Goal: Use online tool/utility: Utilize a website feature to perform a specific function

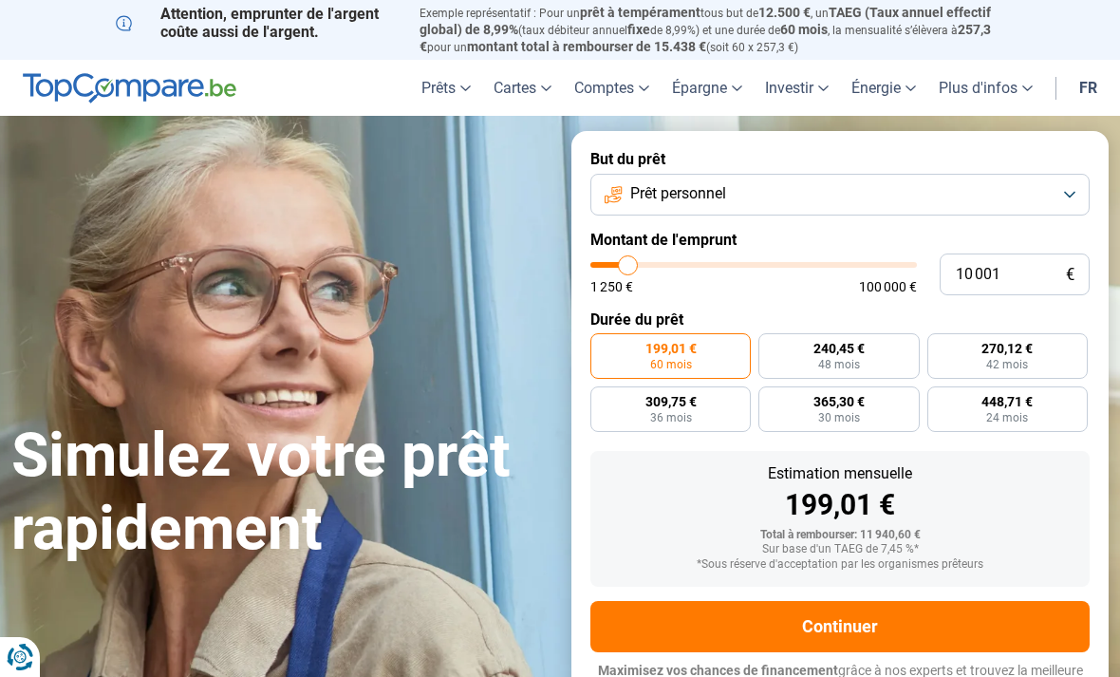
type input "9 250"
type input "9250"
type input "10 000"
type input "10000"
type input "11 000"
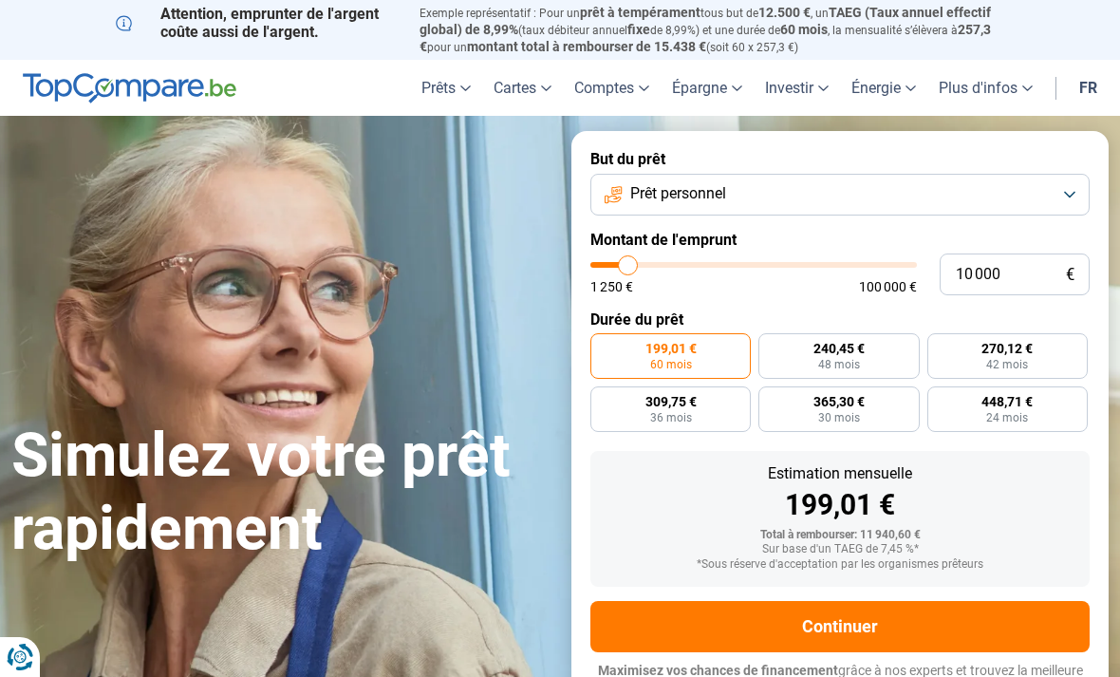
type input "11000"
type input "11 250"
type input "11250"
type input "12 000"
type input "12000"
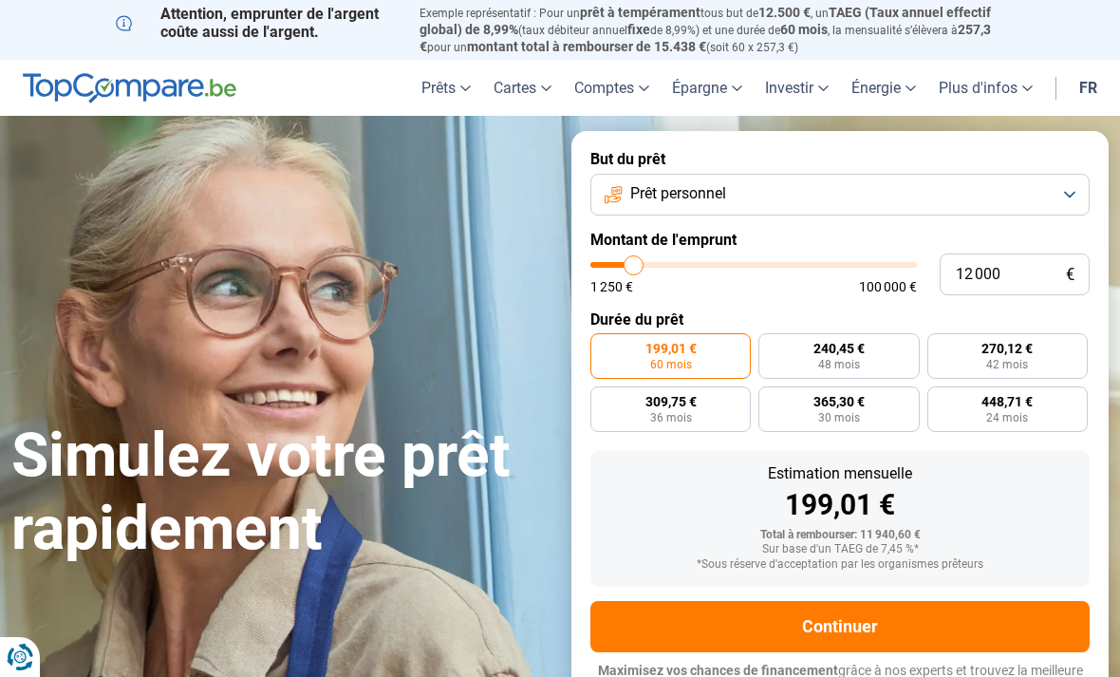
type input "12 500"
type input "12500"
type input "13 750"
type input "13750"
type input "16 000"
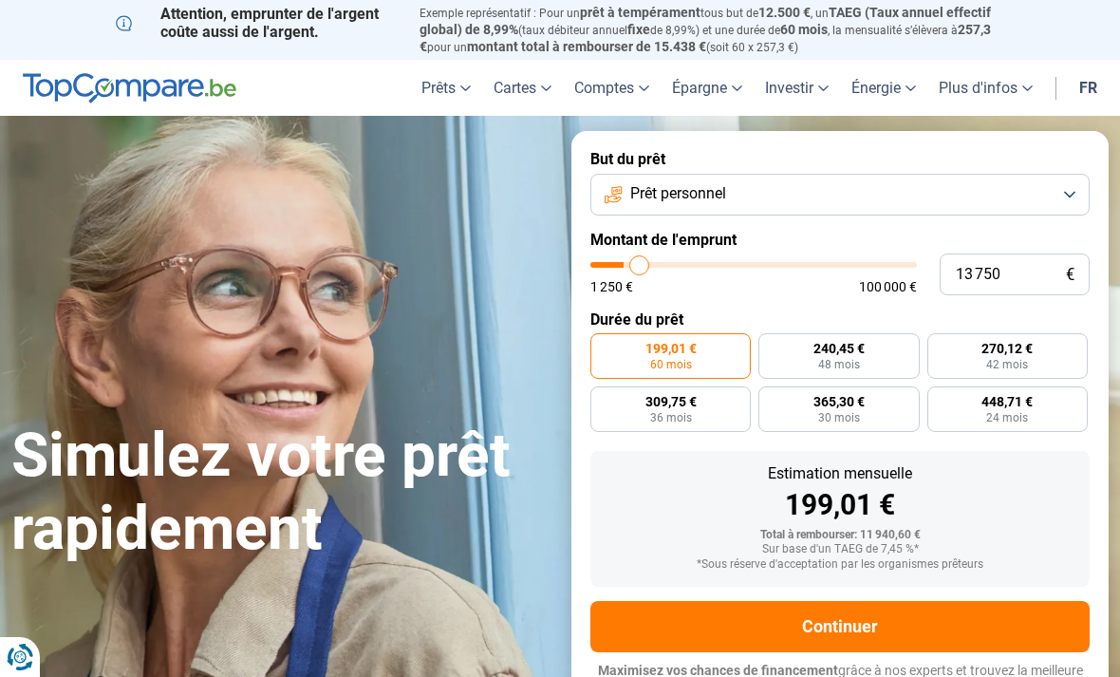
type input "16000"
type input "19 500"
type input "19500"
type input "23 750"
type input "23750"
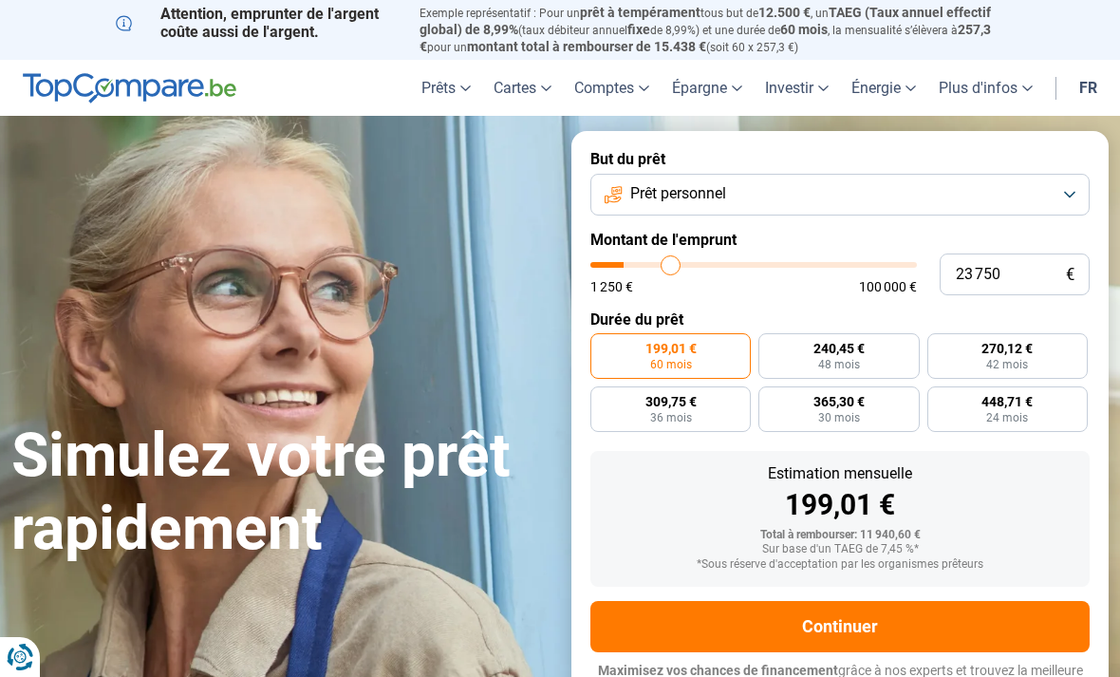
type input "28 500"
type input "28500"
type input "32 500"
type input "32500"
type input "37 000"
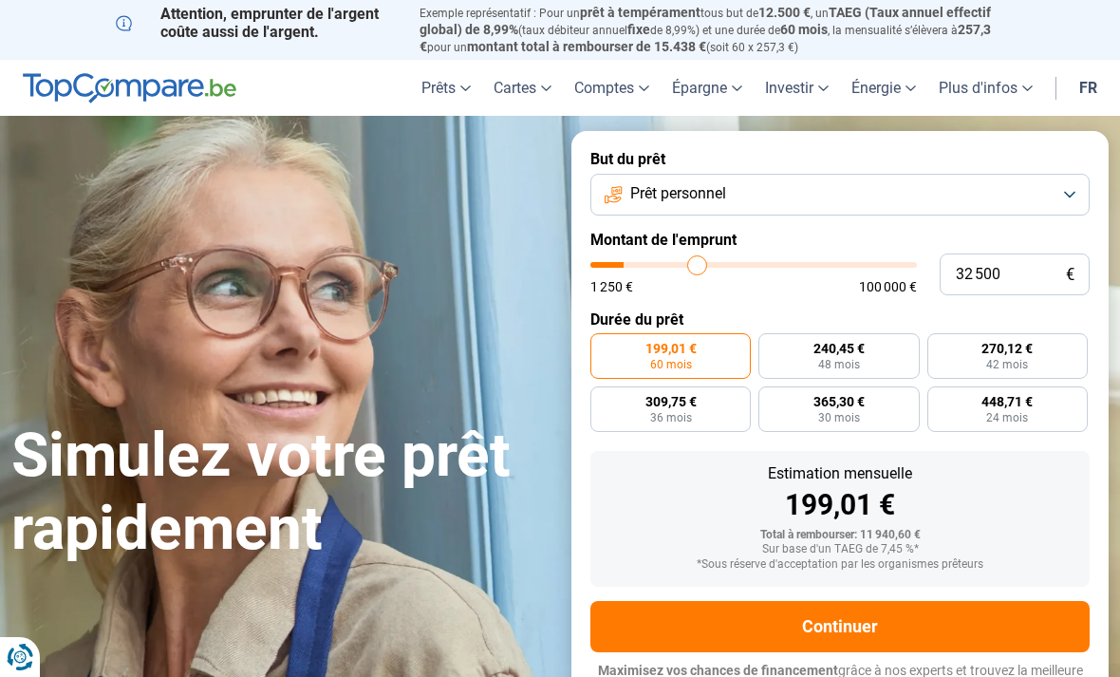
type input "37000"
type input "41 750"
type input "41750"
type input "46 500"
type input "46500"
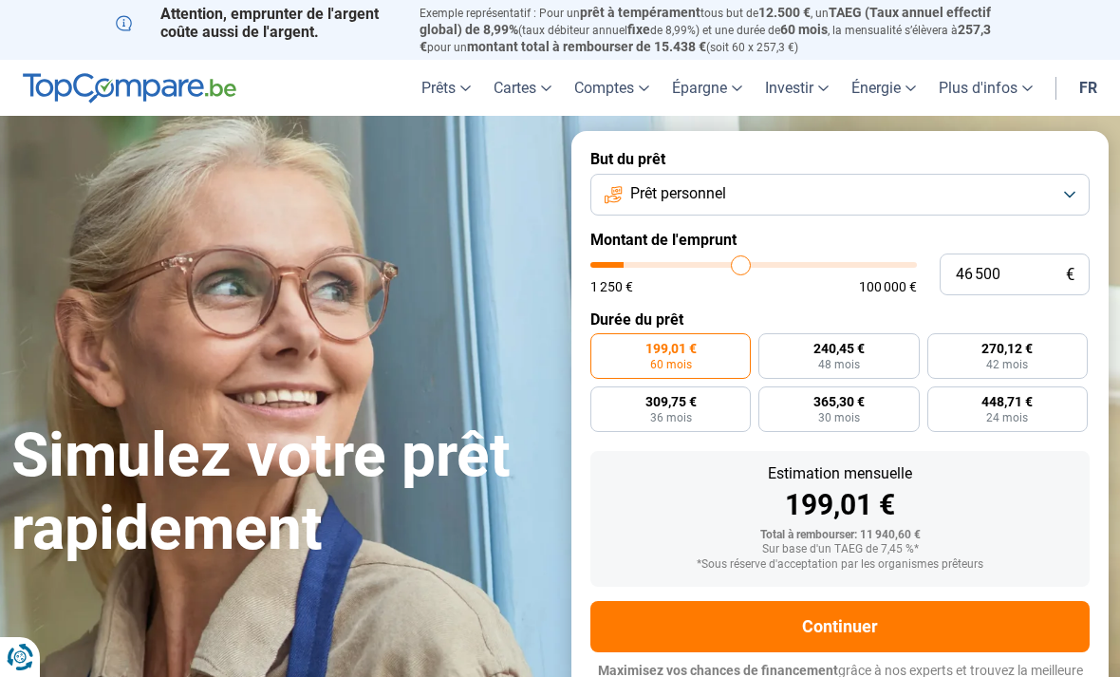
type input "51 750"
type input "51750"
type input "57 000"
type input "57000"
type input "62 000"
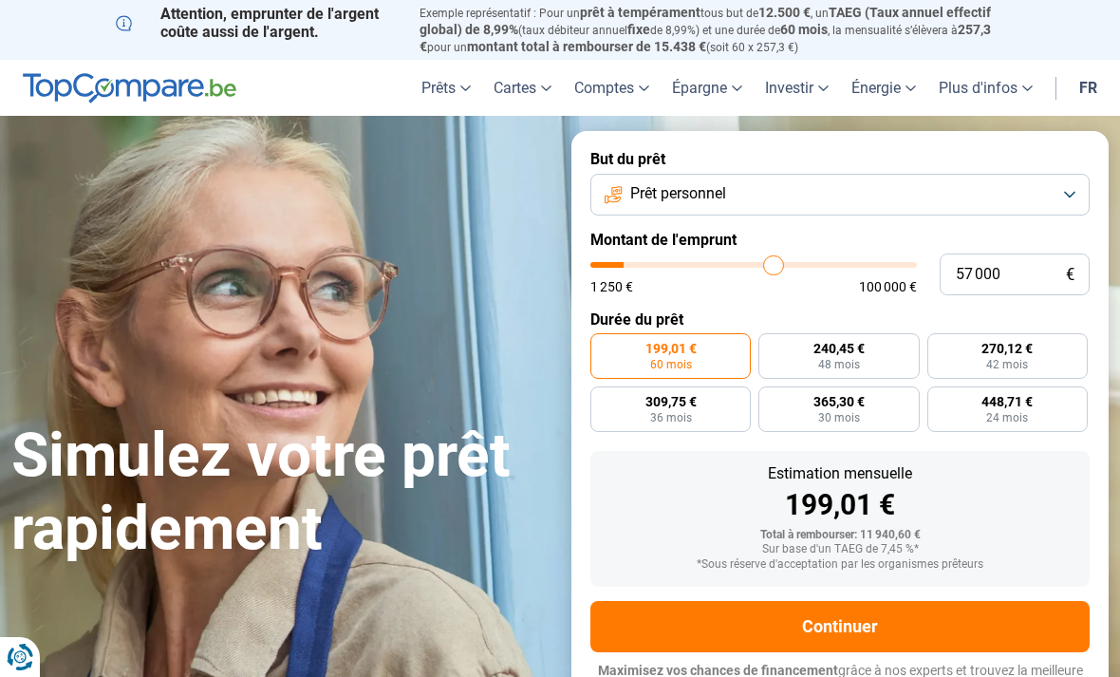
type input "62000"
type input "67 000"
type input "67000"
type input "71 750"
type input "71750"
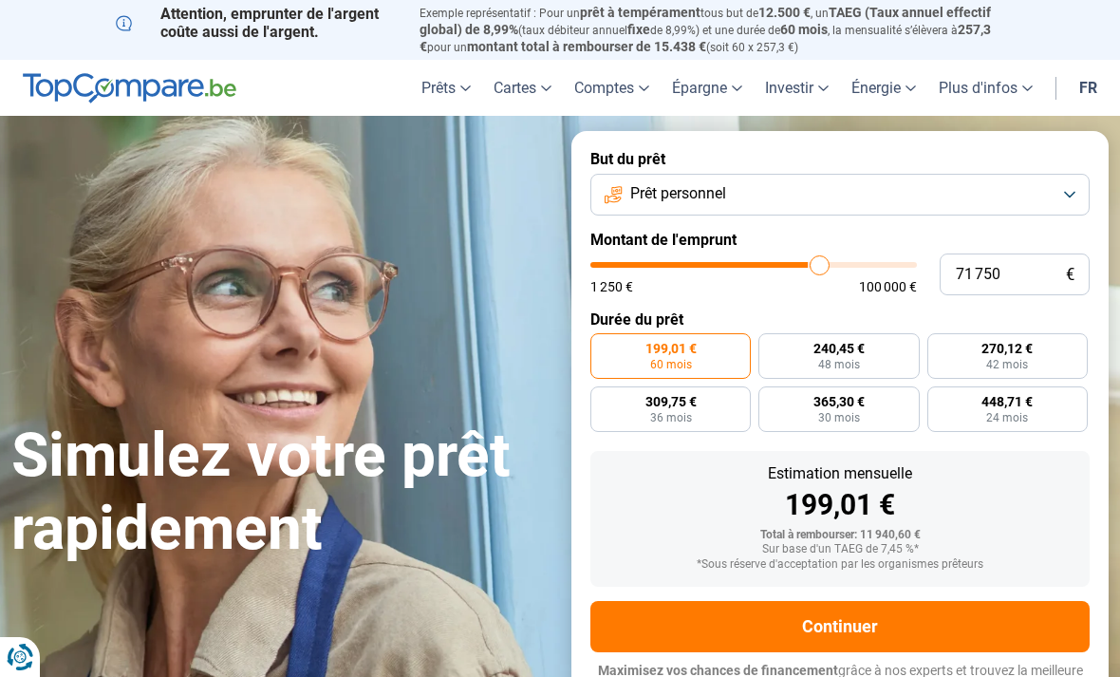
type input "76 750"
type input "76750"
type input "82 000"
type input "82000"
type input "87 500"
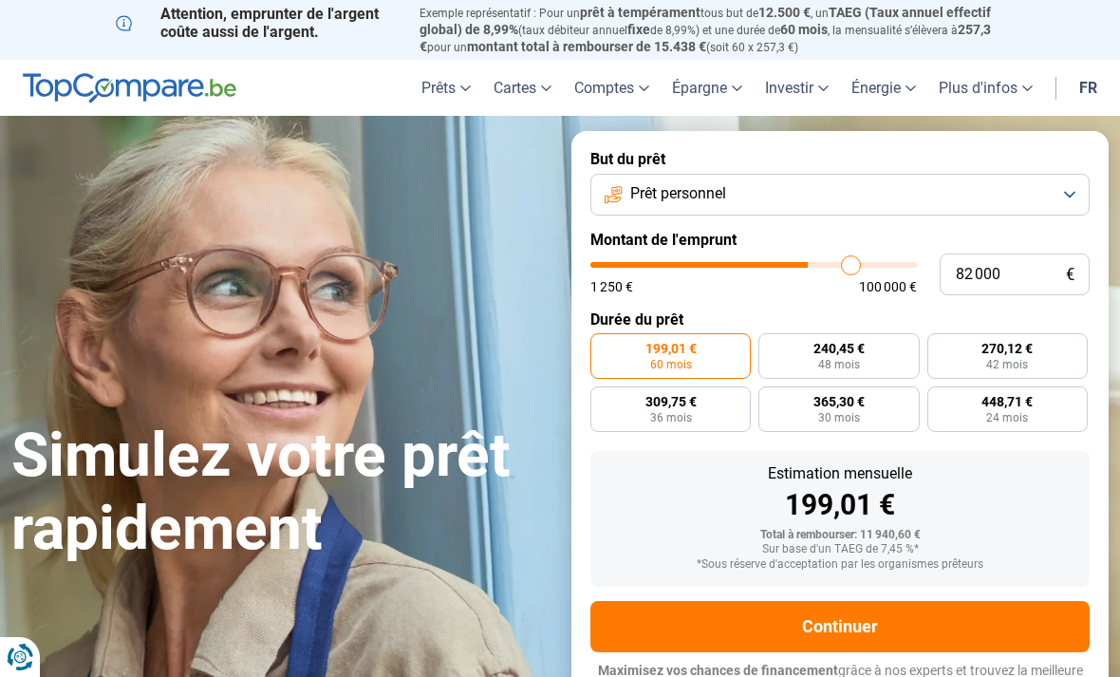
type input "87500"
type input "92 750"
type input "92750"
type input "98 000"
type input "98000"
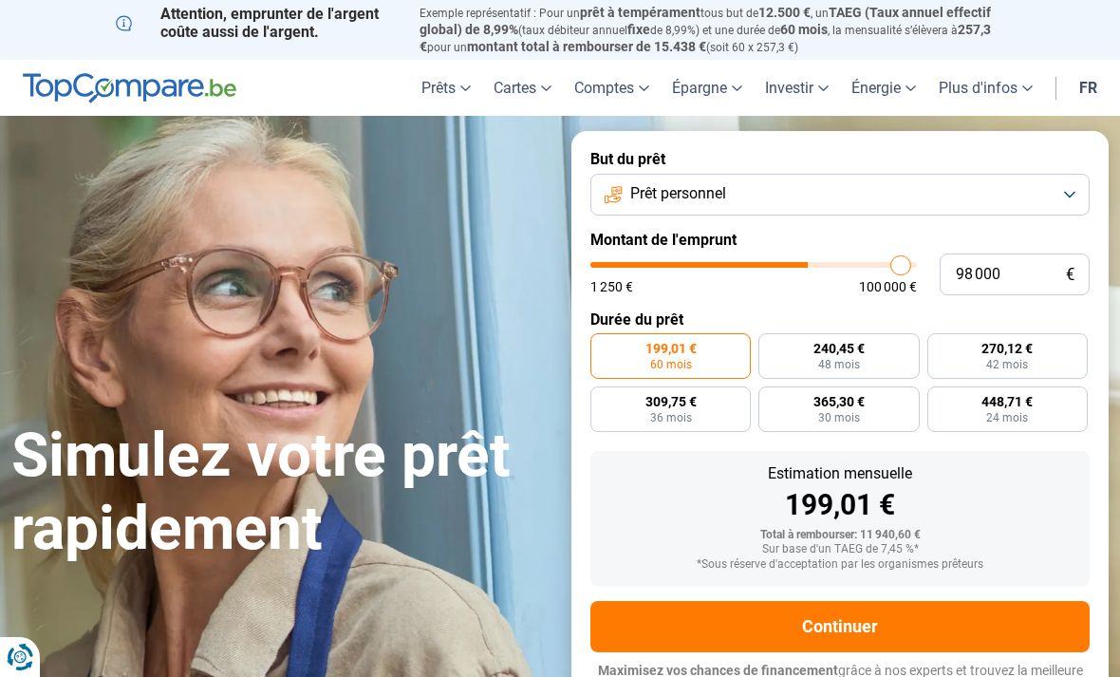
type input "100 000"
type input "100000"
radio input "false"
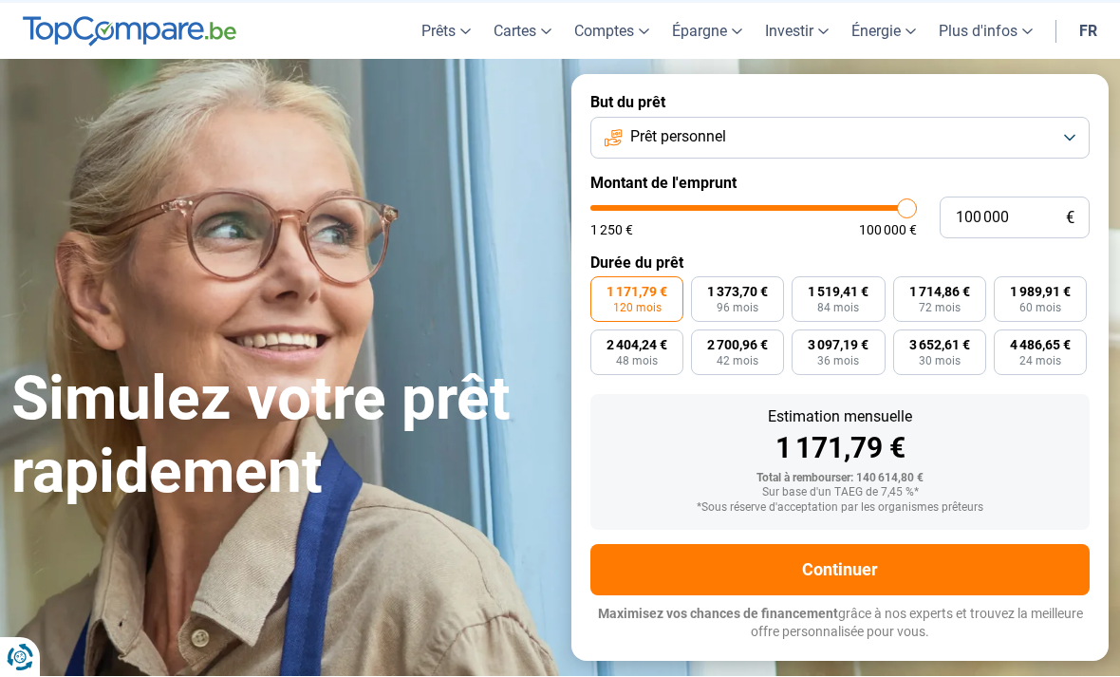
scroll to position [58, 0]
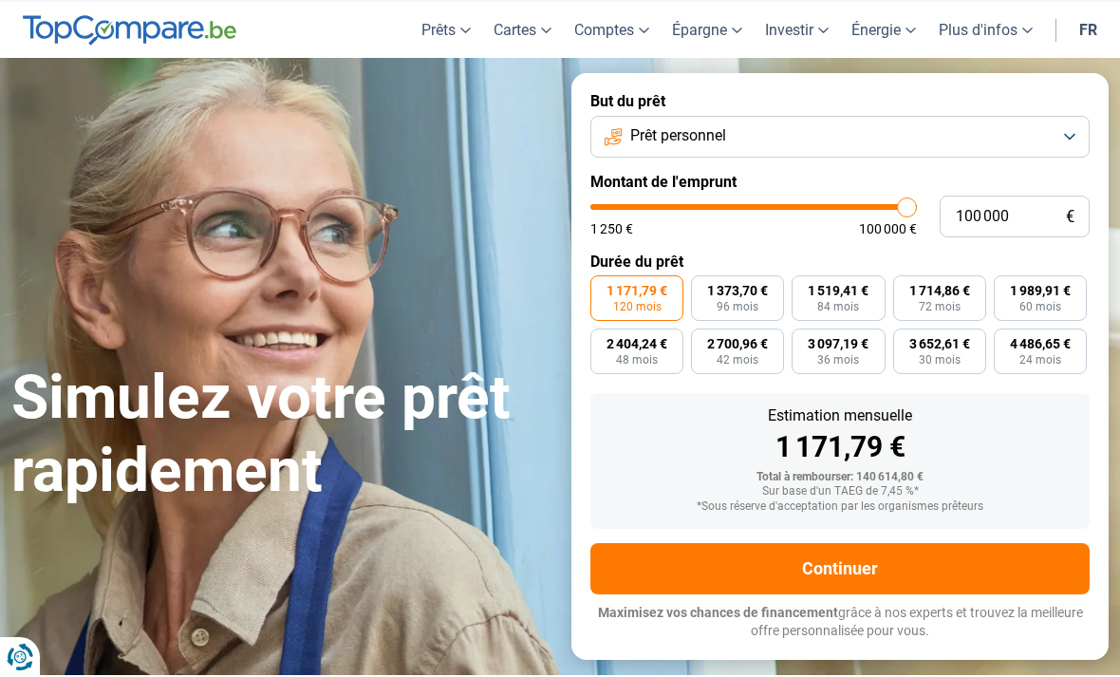
click at [1070, 135] on button "Prêt personnel" at bounding box center [839, 137] width 499 height 42
